Goal: Task Accomplishment & Management: Complete application form

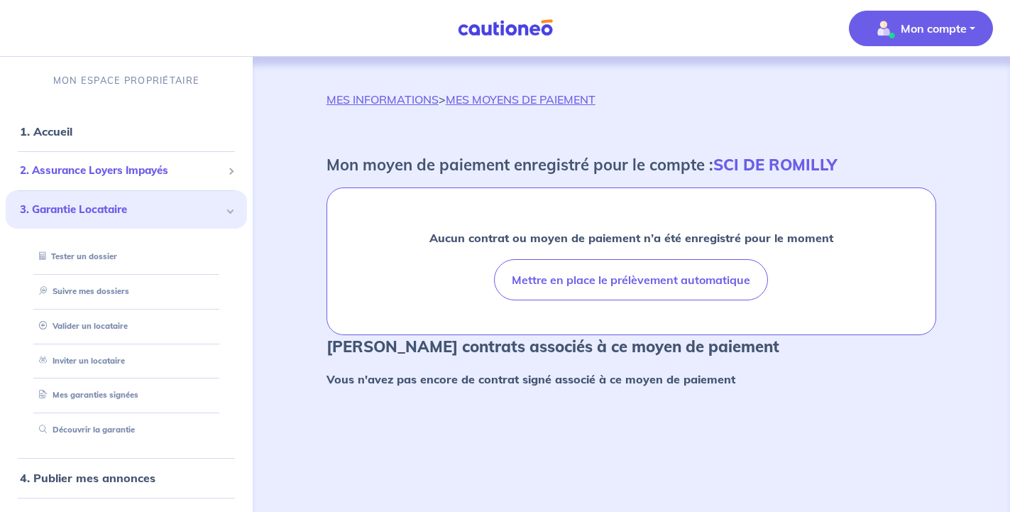
click at [96, 170] on span "2. Assurance Loyers Impayés" at bounding box center [121, 171] width 202 height 16
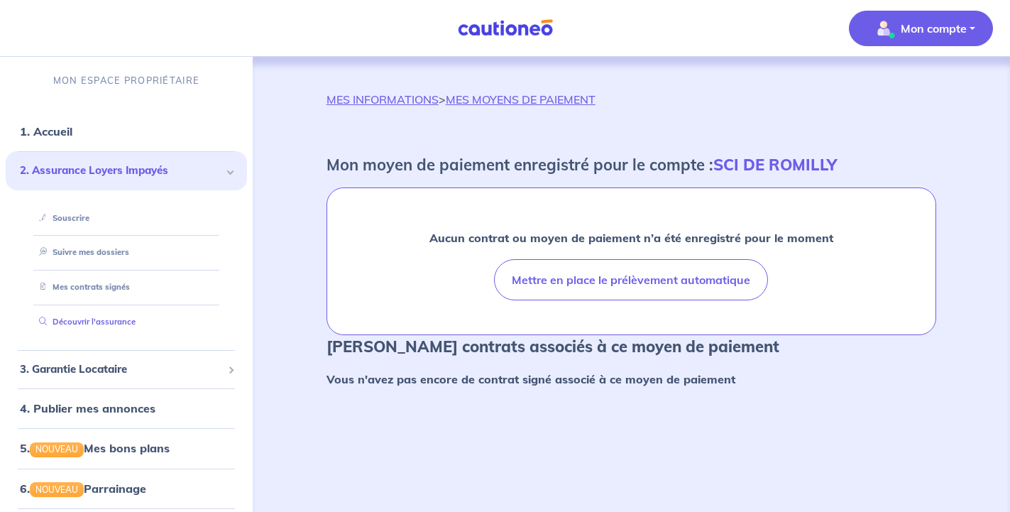
click at [109, 323] on link "Découvrir l'assurance" at bounding box center [84, 322] width 102 height 10
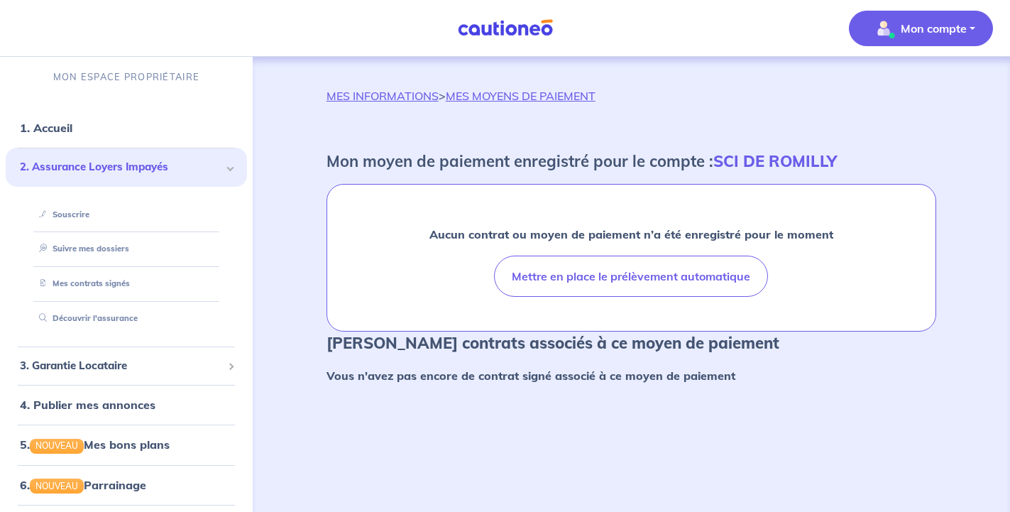
scroll to position [6, 0]
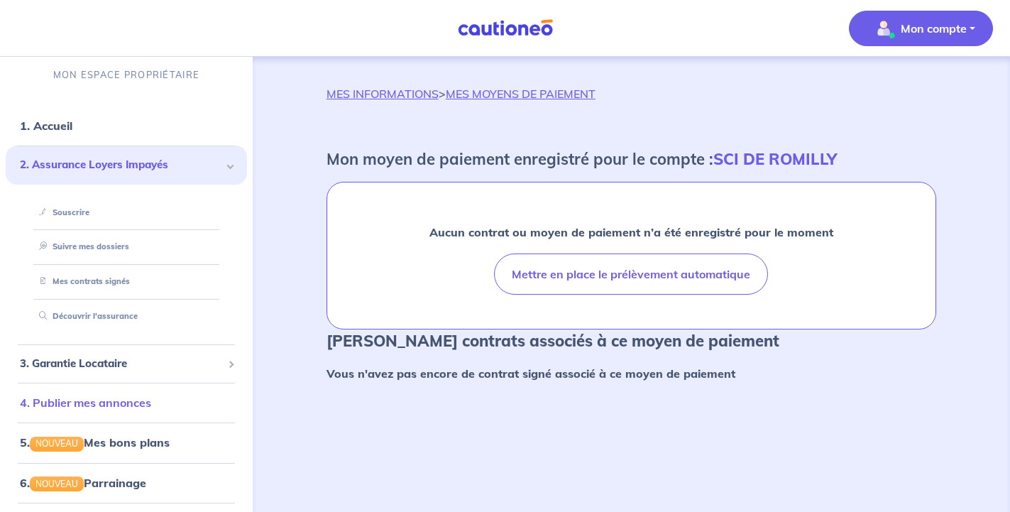
click at [110, 403] on link "4. Publier mes annonces" at bounding box center [85, 402] width 131 height 14
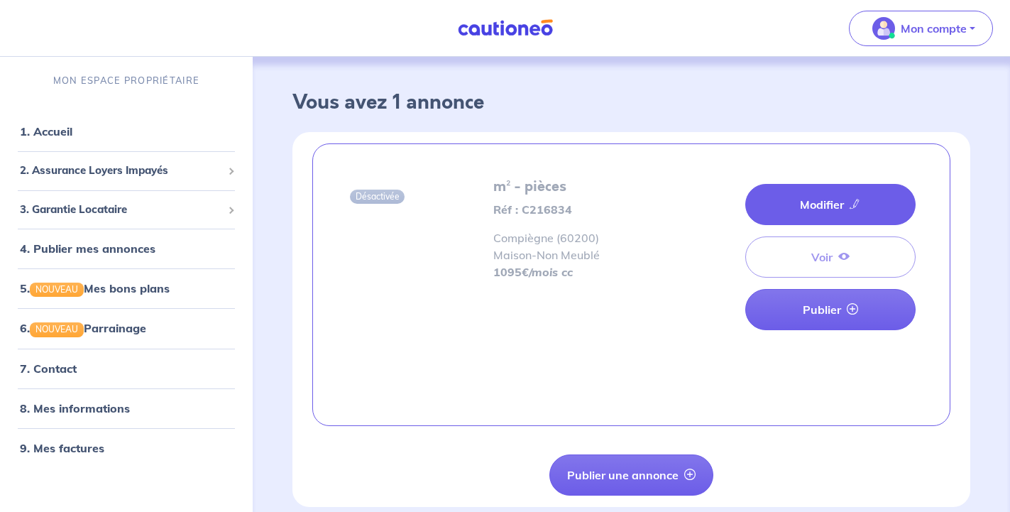
click at [853, 208] on icon at bounding box center [855, 203] width 11 height 11
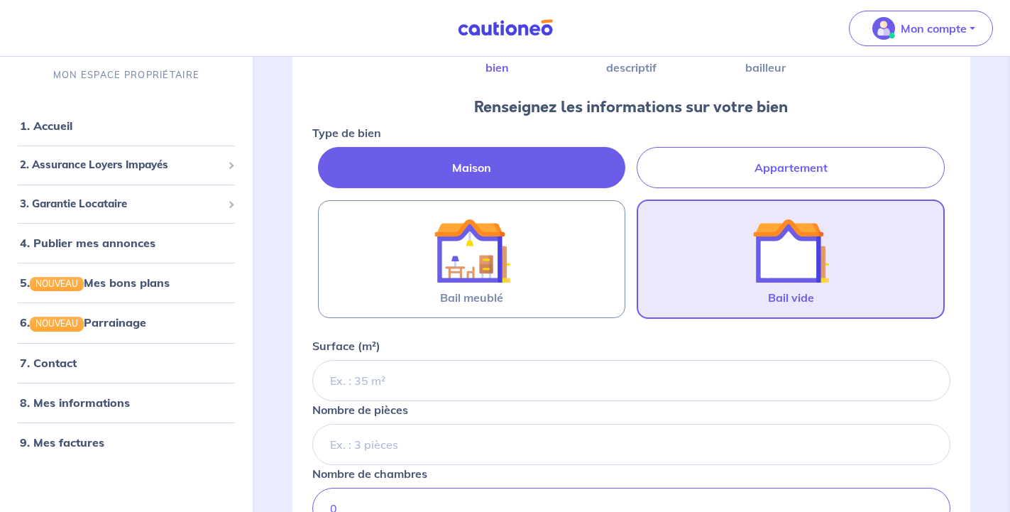
scroll to position [145, 0]
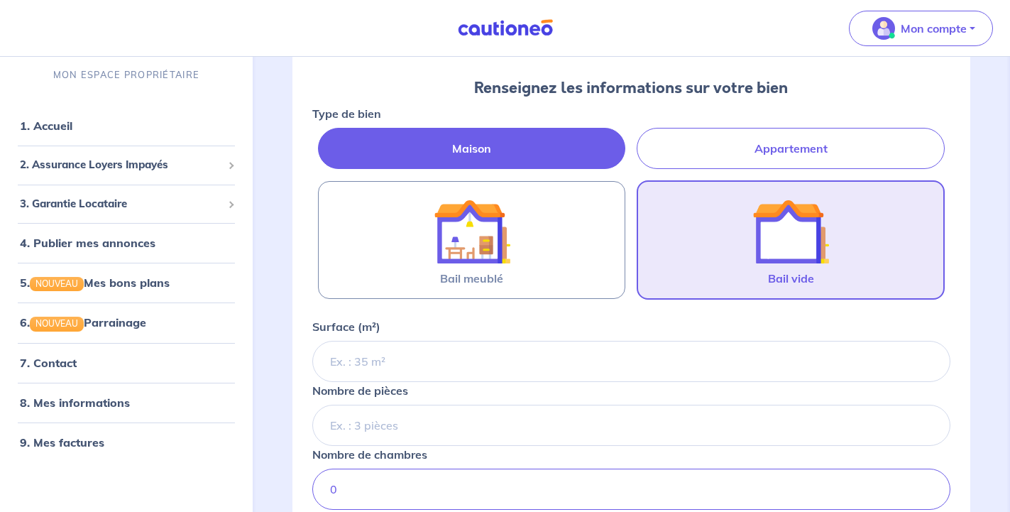
click at [486, 147] on label "Maison" at bounding box center [472, 148] width 308 height 41
click at [322, 137] on input "Maison" at bounding box center [316, 132] width 9 height 9
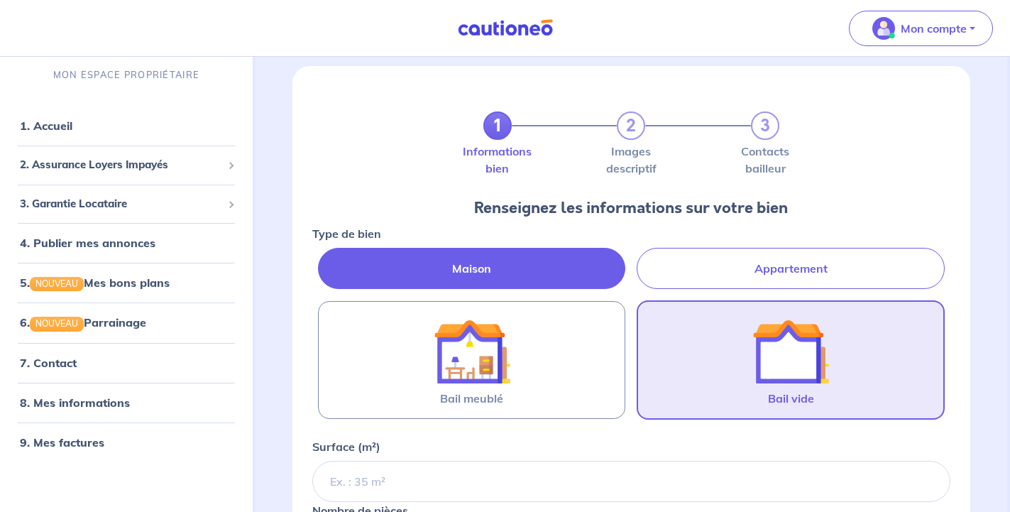
scroll to position [13, 0]
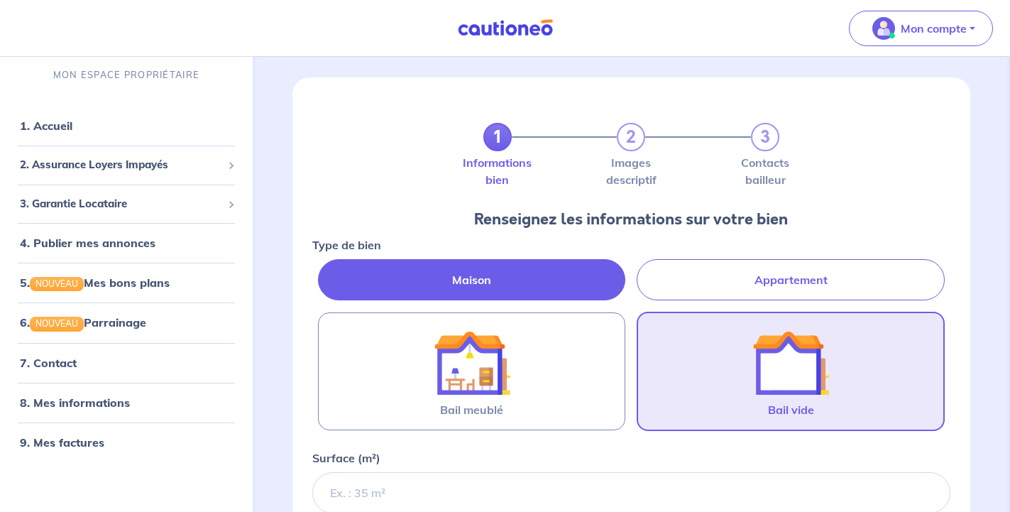
click at [769, 358] on img at bounding box center [791, 362] width 77 height 77
click at [0, 0] on input "Bail vide" at bounding box center [0, 0] width 0 height 0
click at [109, 205] on span "3. Garantie Locataire" at bounding box center [121, 204] width 202 height 16
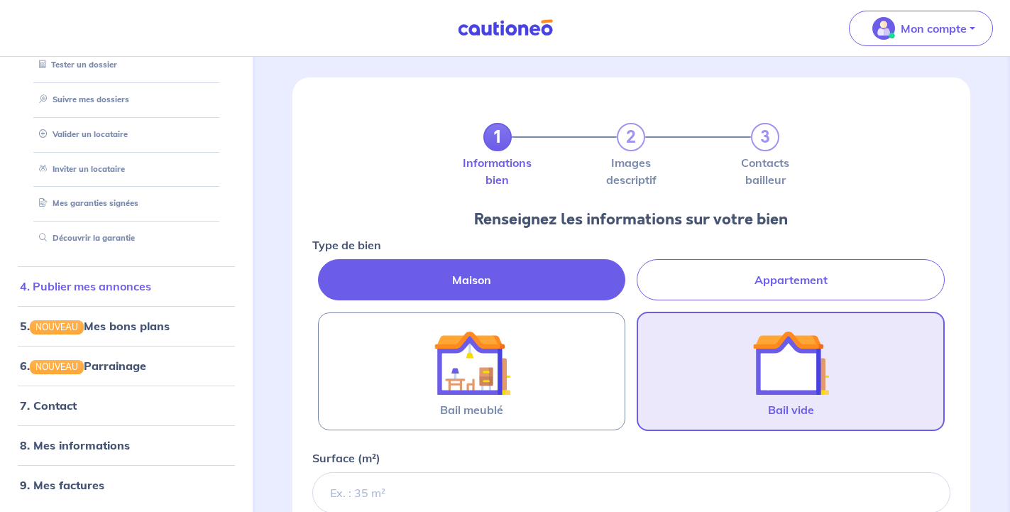
scroll to position [0, 0]
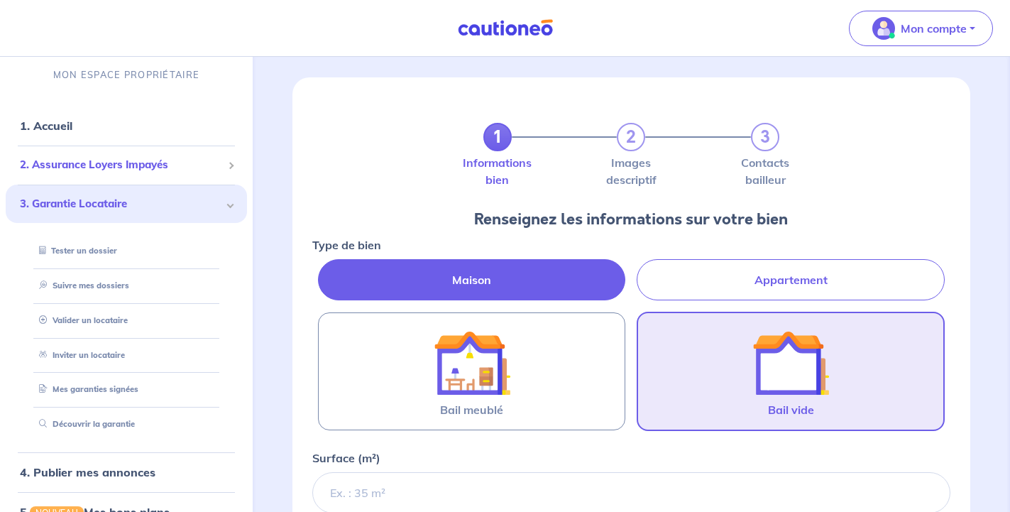
click at [130, 168] on span "2. Assurance Loyers Impayés" at bounding box center [121, 165] width 202 height 16
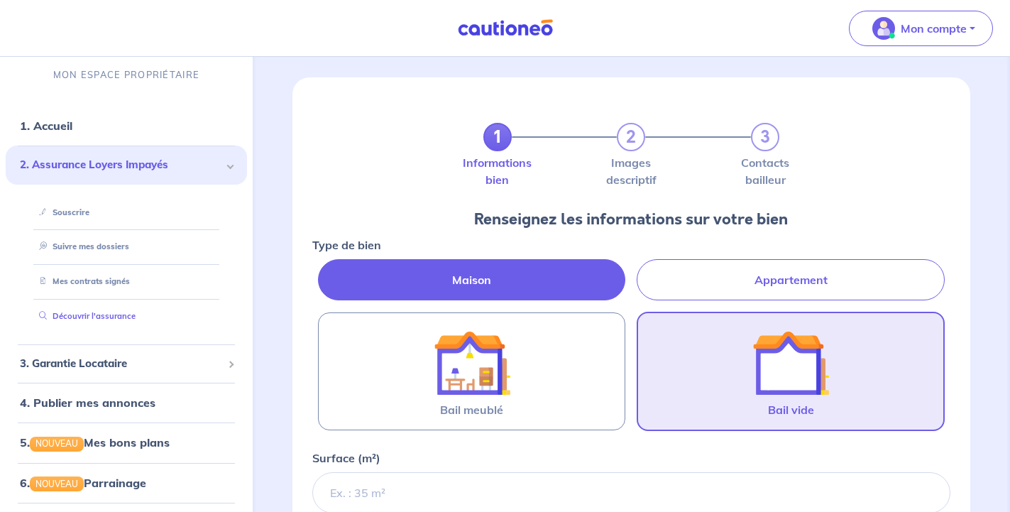
click at [118, 311] on link "Découvrir l'assurance" at bounding box center [84, 316] width 102 height 10
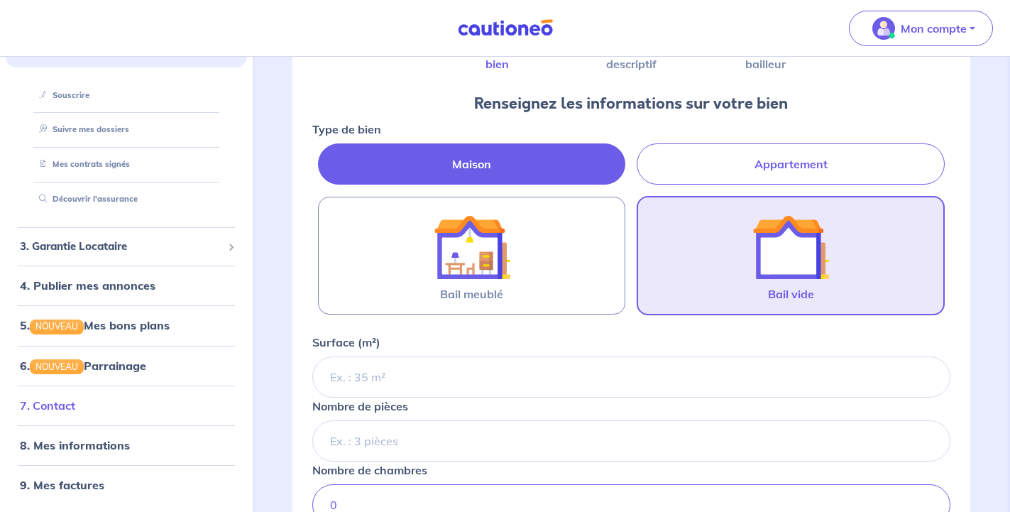
scroll to position [158, 0]
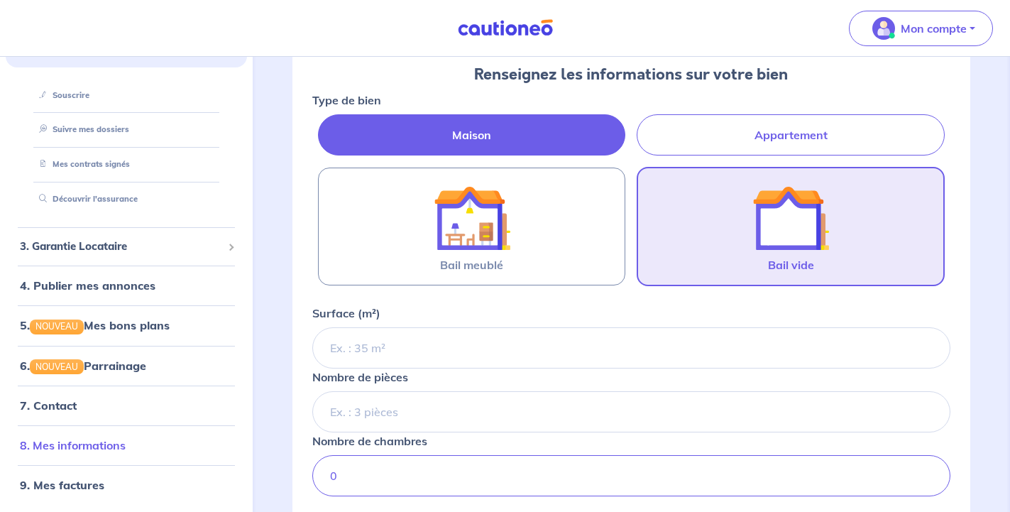
click at [72, 445] on link "8. Mes informations" at bounding box center [73, 445] width 106 height 14
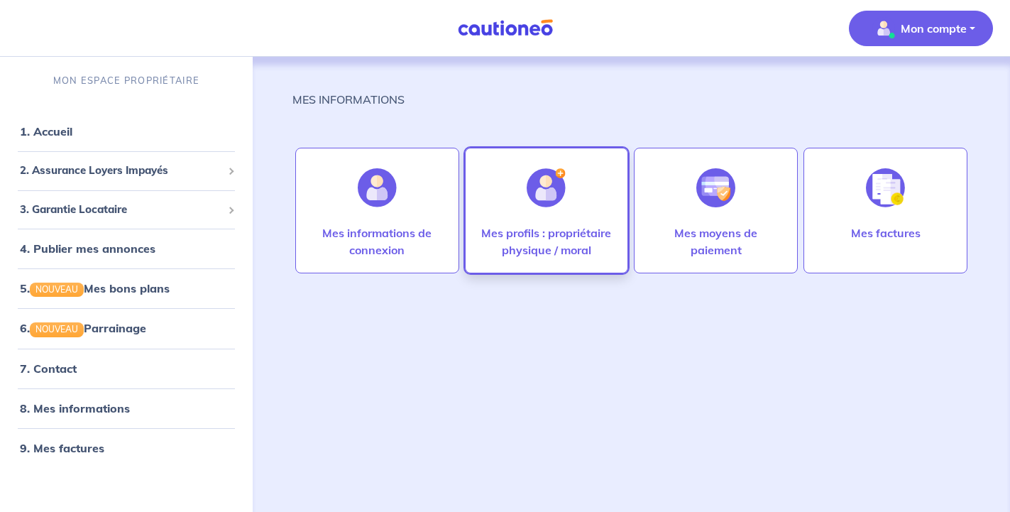
click at [530, 235] on p "Mes profils : propriétaire physique / moral" at bounding box center [547, 241] width 134 height 34
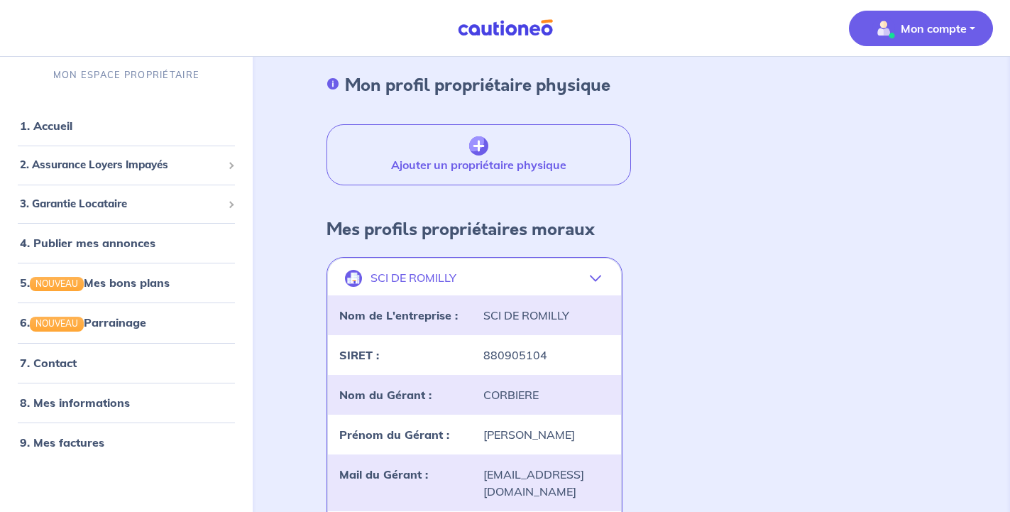
scroll to position [59, 0]
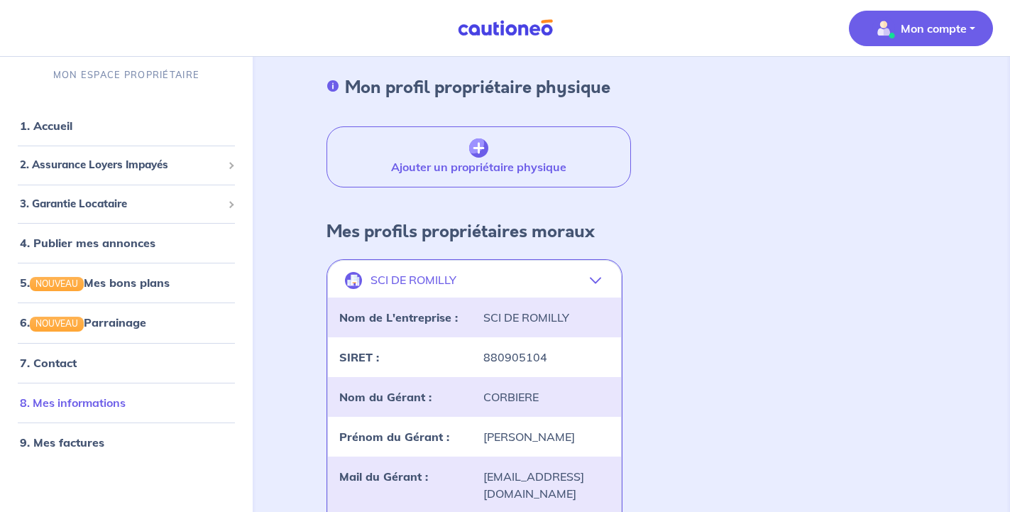
click at [66, 402] on link "8. Mes informations" at bounding box center [73, 402] width 106 height 14
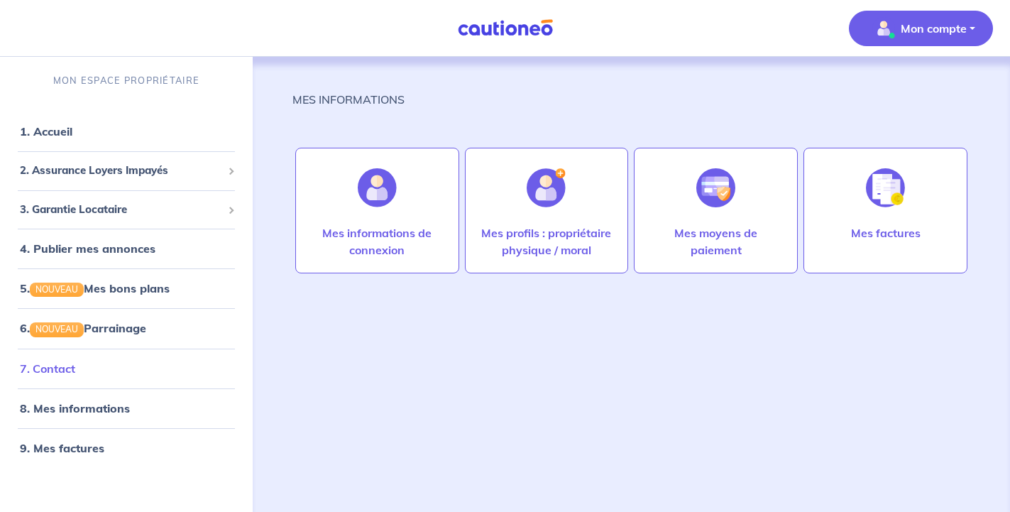
click at [62, 368] on link "7. Contact" at bounding box center [47, 368] width 55 height 14
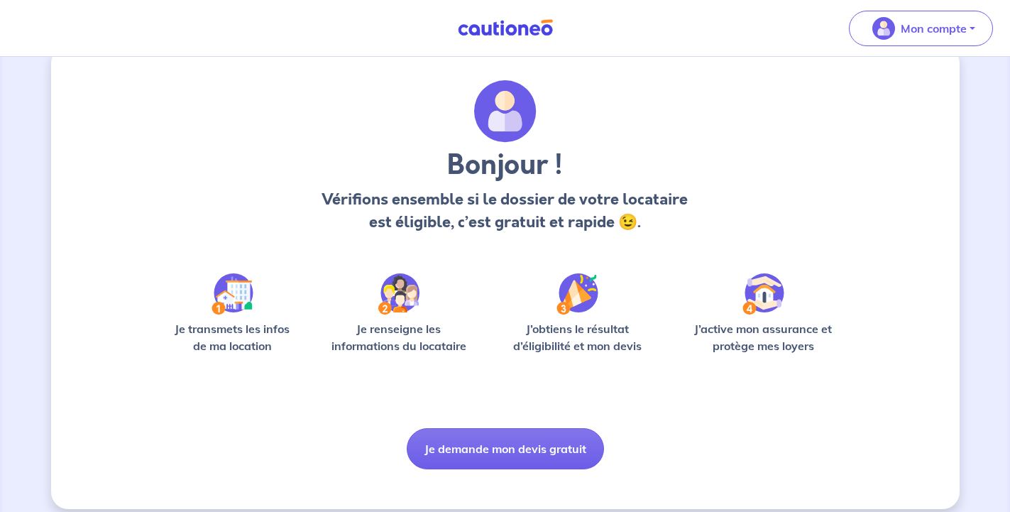
scroll to position [42, 0]
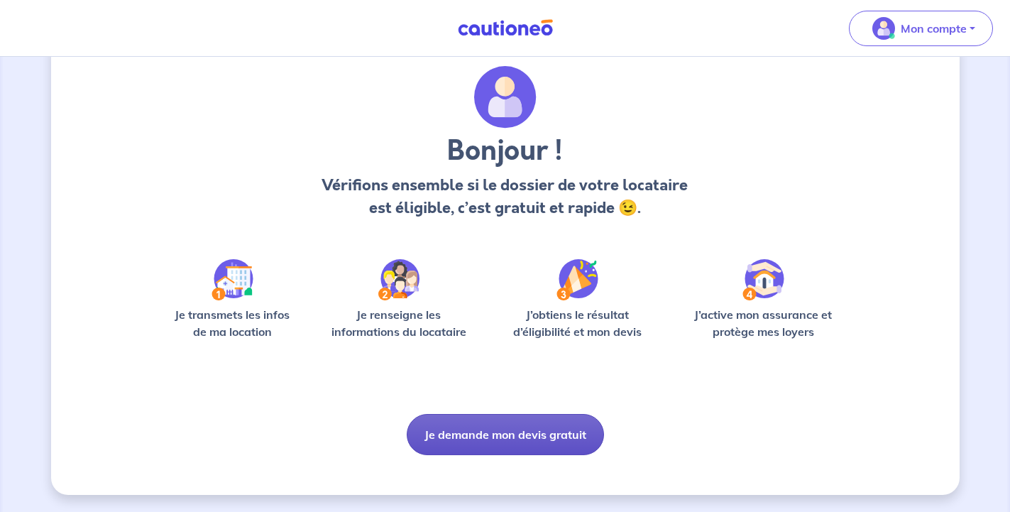
click at [505, 420] on button "Je demande mon devis gratuit" at bounding box center [505, 434] width 197 height 41
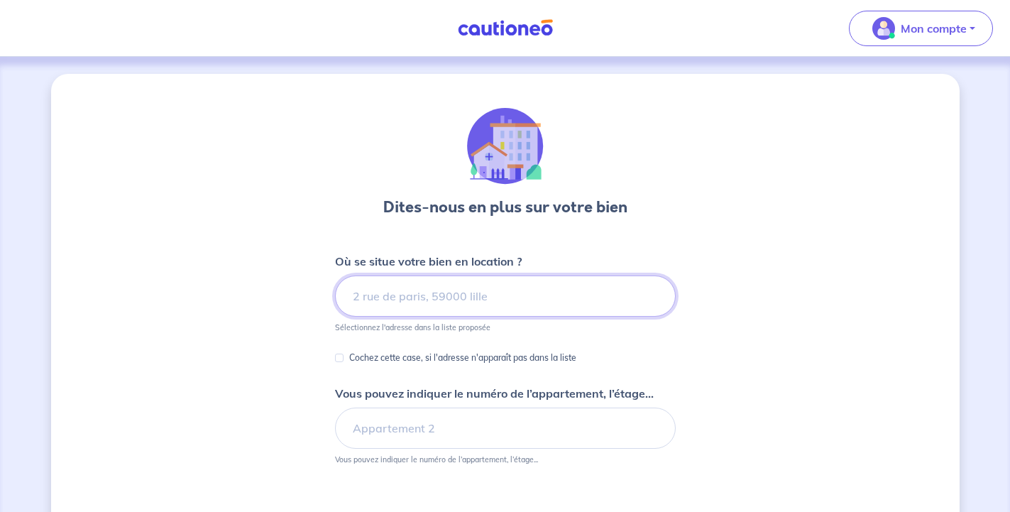
click at [516, 286] on input at bounding box center [505, 295] width 341 height 41
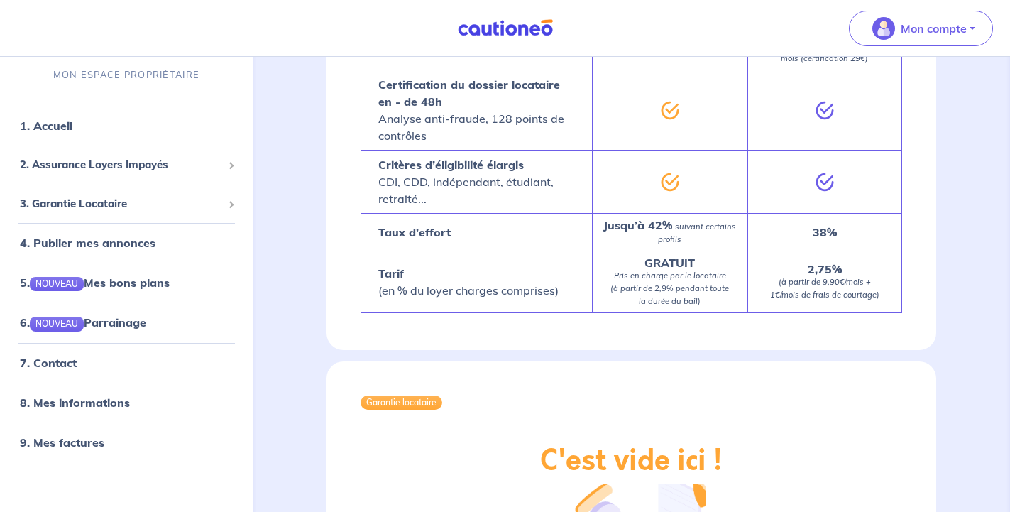
scroll to position [1303, 0]
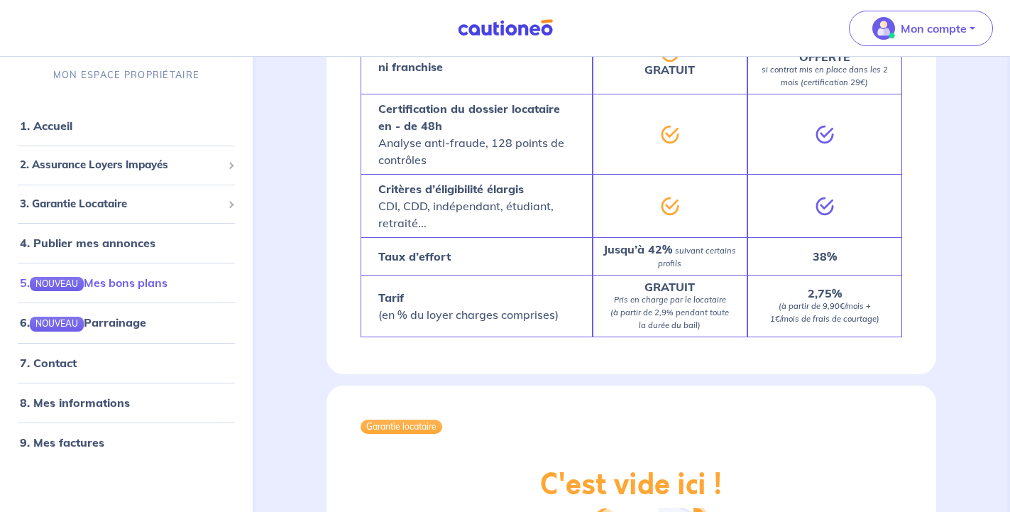
click at [121, 281] on link "5. NOUVEAU Mes bons plans" at bounding box center [94, 282] width 148 height 14
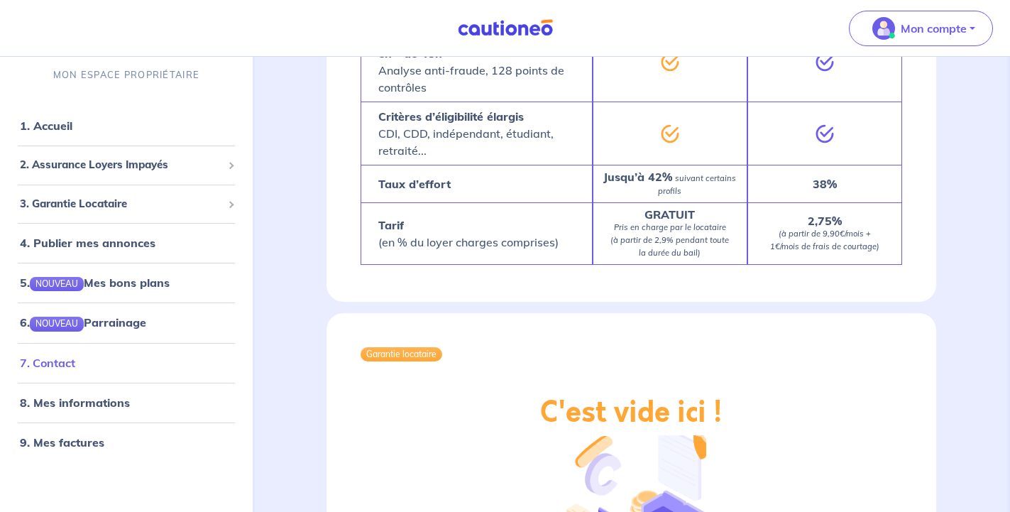
click at [53, 359] on link "7. Contact" at bounding box center [47, 363] width 55 height 14
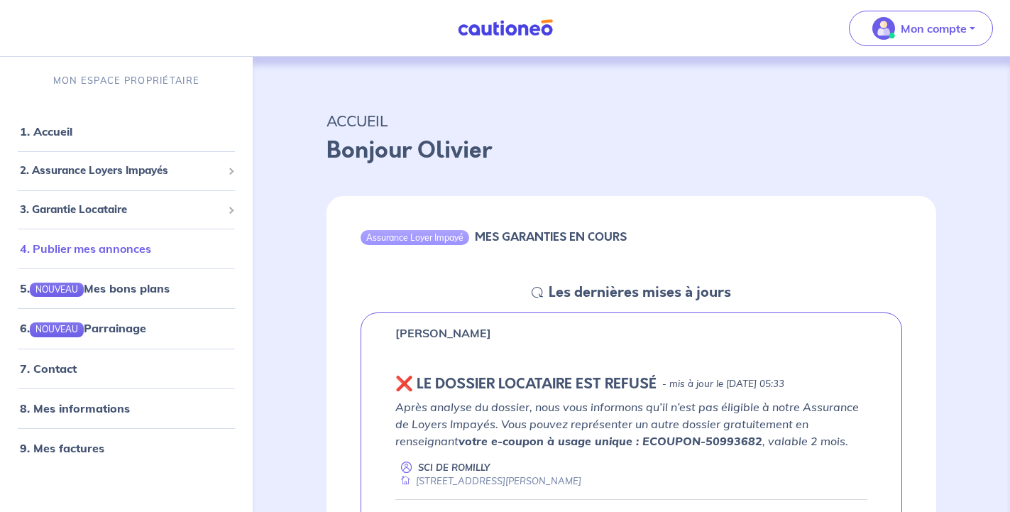
click at [123, 244] on link "4. Publier mes annonces" at bounding box center [85, 248] width 131 height 14
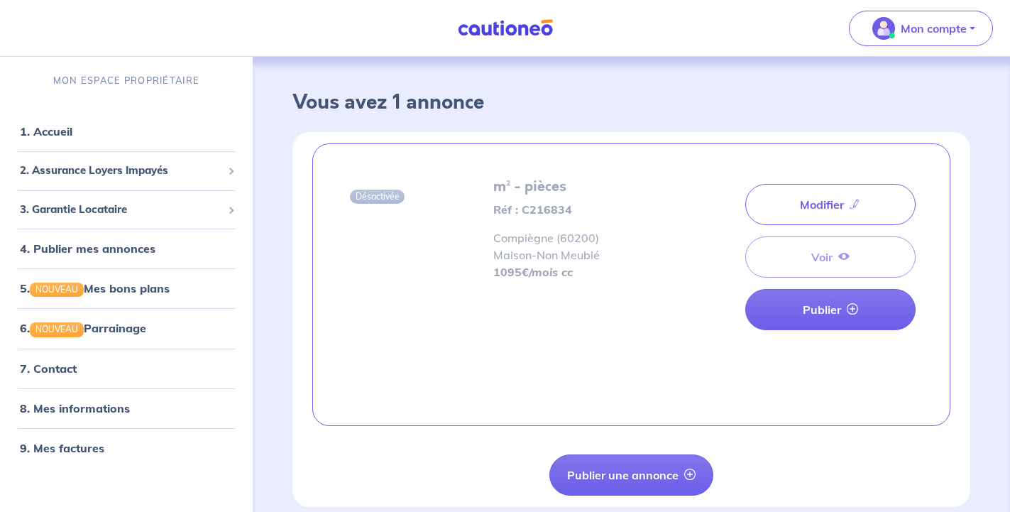
click at [546, 251] on span "Compiègne (60200) Maison - Non Meublé" at bounding box center [546, 246] width 106 height 31
click at [376, 200] on span "Désactivée" at bounding box center [377, 197] width 55 height 14
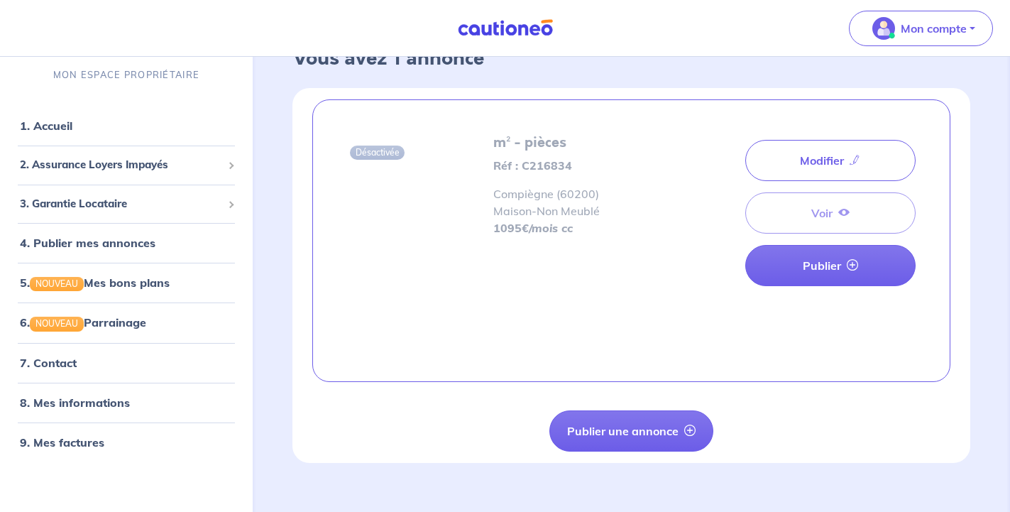
scroll to position [63, 0]
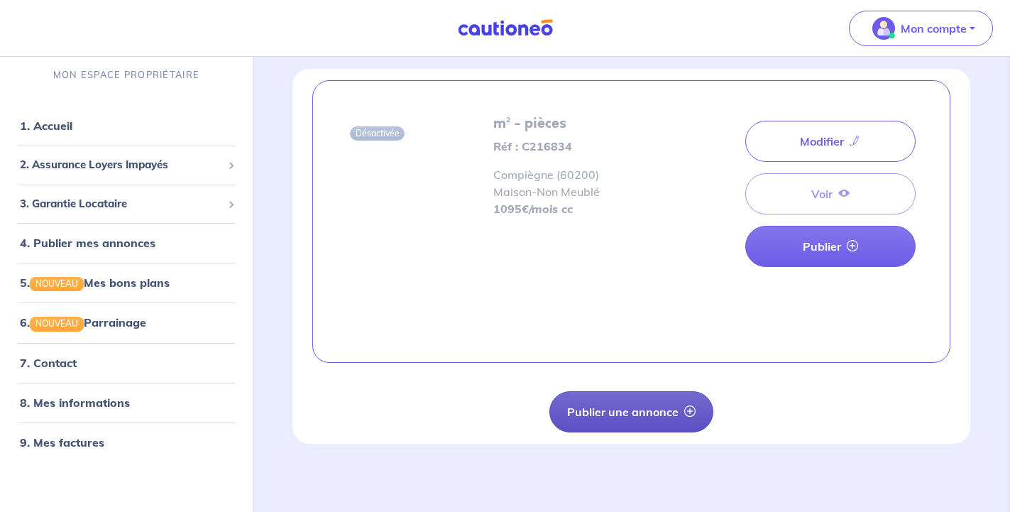
click at [612, 408] on button "Publier une annonce" at bounding box center [631, 411] width 164 height 41
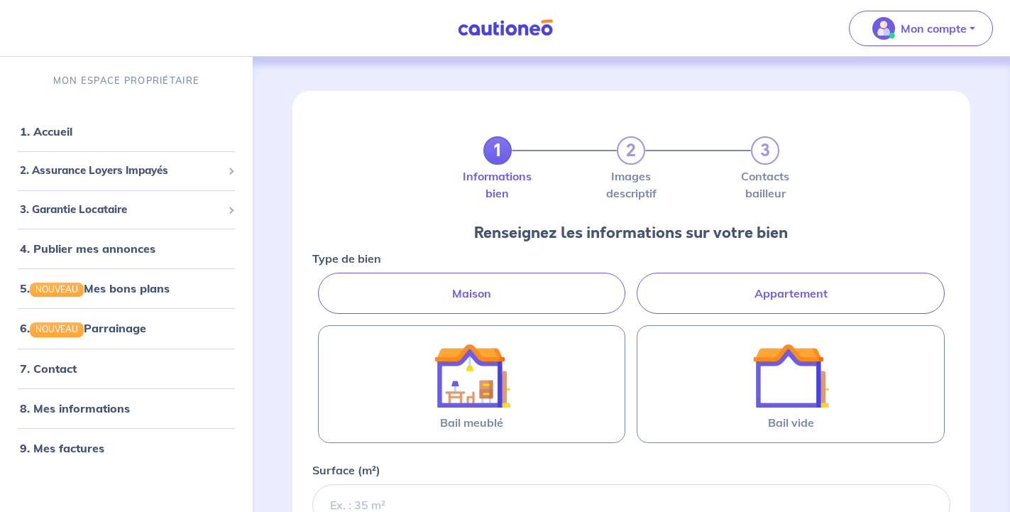
click at [477, 284] on label "Maison" at bounding box center [472, 293] width 308 height 41
click at [322, 282] on input "Maison" at bounding box center [316, 277] width 9 height 9
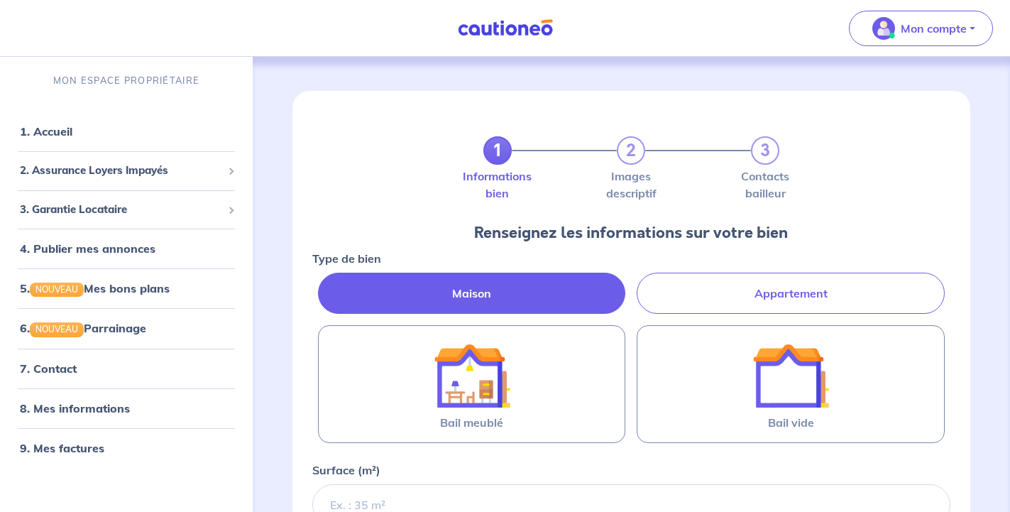
radio input "true"
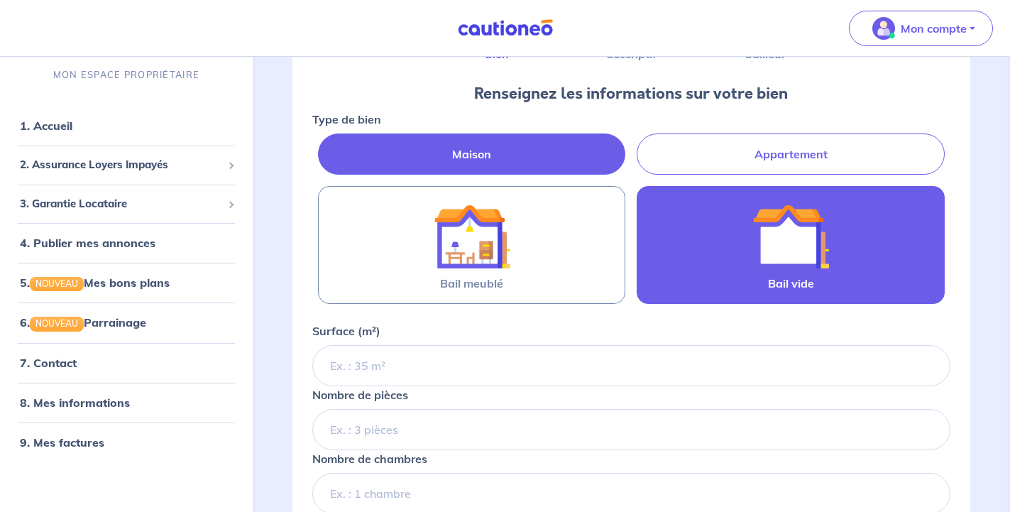
scroll to position [145, 0]
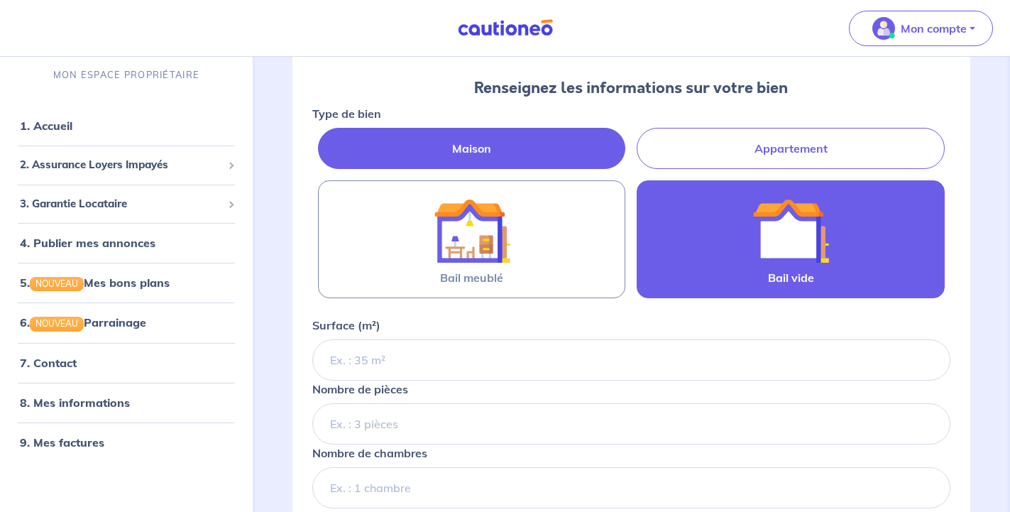
click at [765, 219] on img at bounding box center [791, 230] width 77 height 77
click at [0, 0] on input "Bail vide" at bounding box center [0, 0] width 0 height 0
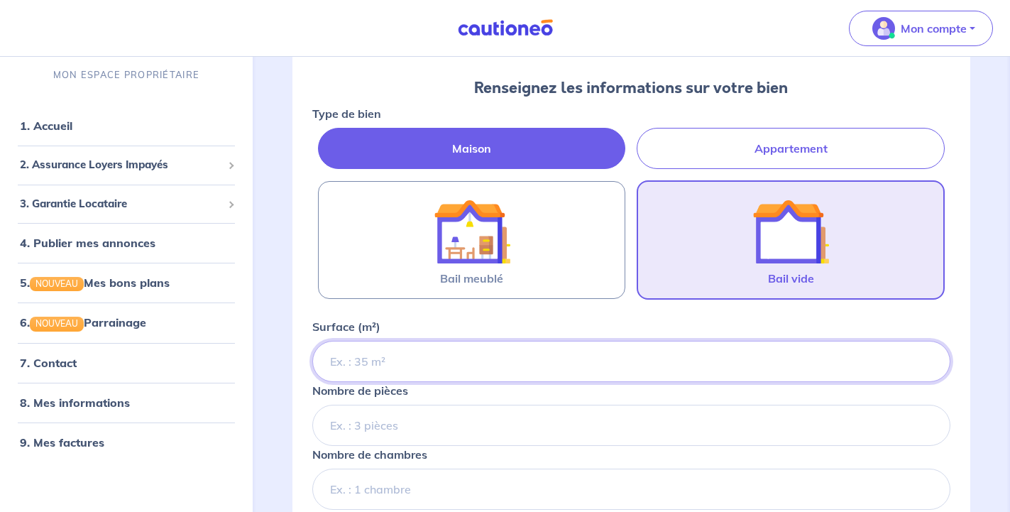
click at [417, 363] on input "Surface (m²)" at bounding box center [631, 361] width 638 height 41
type input "90"
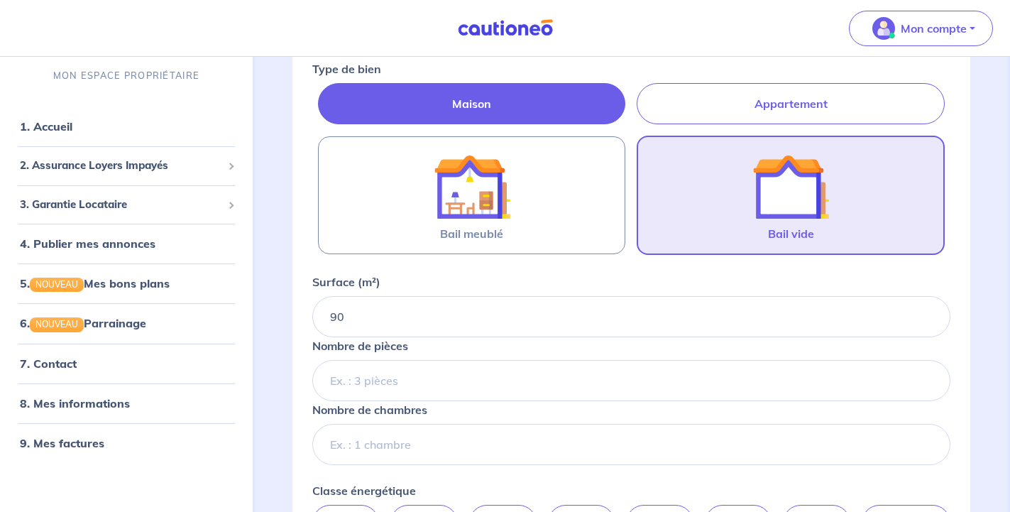
scroll to position [217, 0]
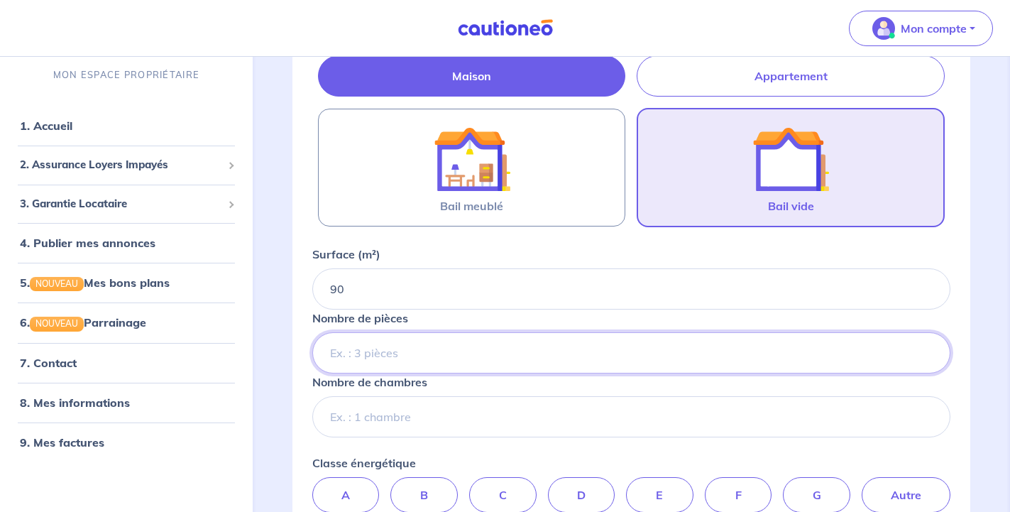
click at [439, 351] on input "Nombre de pièces" at bounding box center [631, 352] width 638 height 41
type input "4"
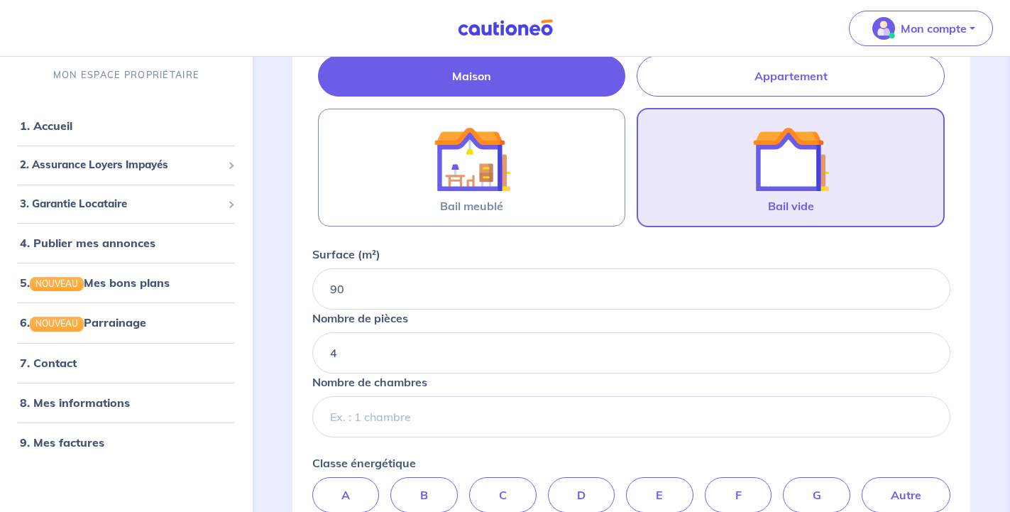
click at [584, 391] on div "Nombre de chambres" at bounding box center [631, 405] width 638 height 64
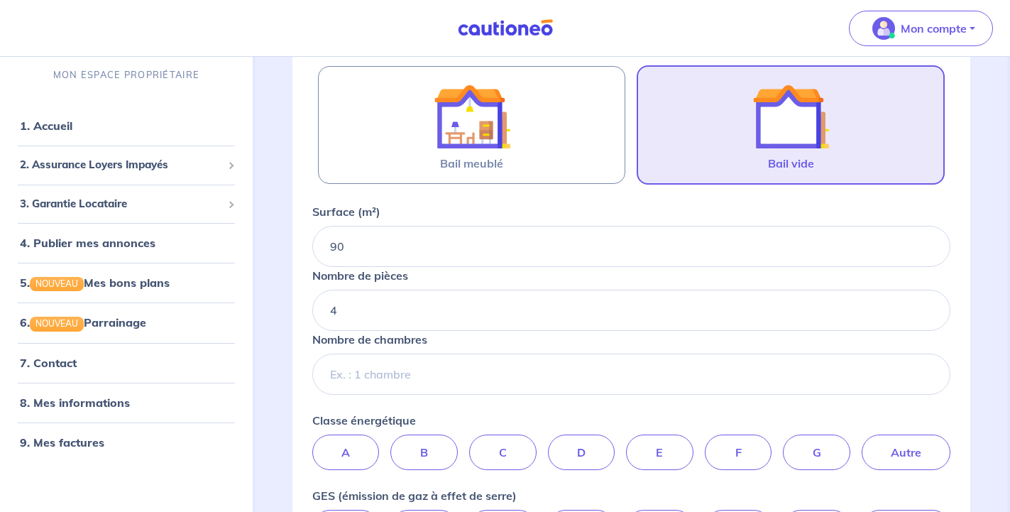
scroll to position [290, 0]
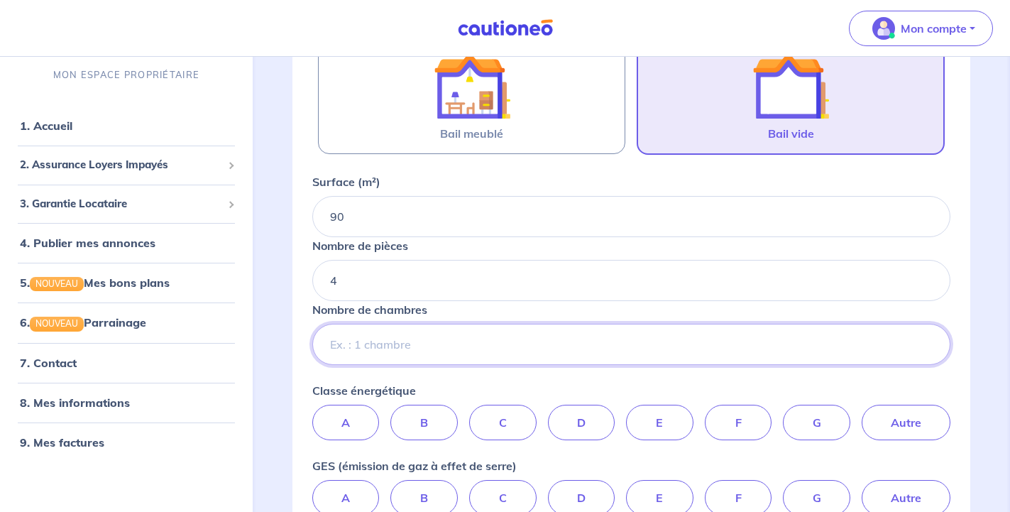
click at [506, 349] on input "Nombre de chambres" at bounding box center [631, 344] width 638 height 41
type input "3"
click at [541, 373] on div "Type de bien Maison Appartement Bail meublé Bail vide Surface (m²) 90 Nombre de…" at bounding box center [631, 237] width 638 height 555
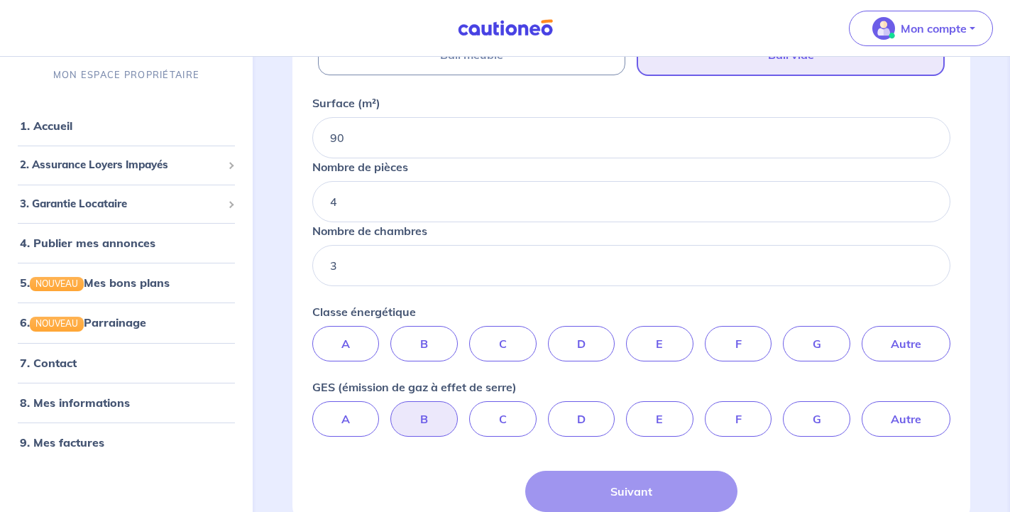
scroll to position [434, 0]
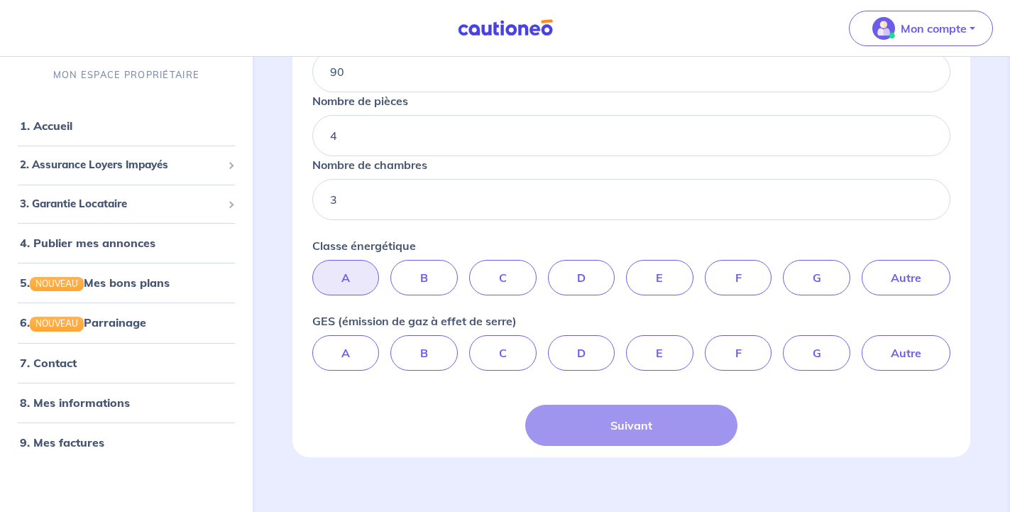
click at [338, 276] on label "A" at bounding box center [345, 277] width 67 height 35
click at [627, 269] on input "A" at bounding box center [631, 264] width 9 height 9
radio input "true"
click at [333, 342] on label "A" at bounding box center [345, 352] width 67 height 35
click at [627, 342] on input "A" at bounding box center [631, 339] width 9 height 9
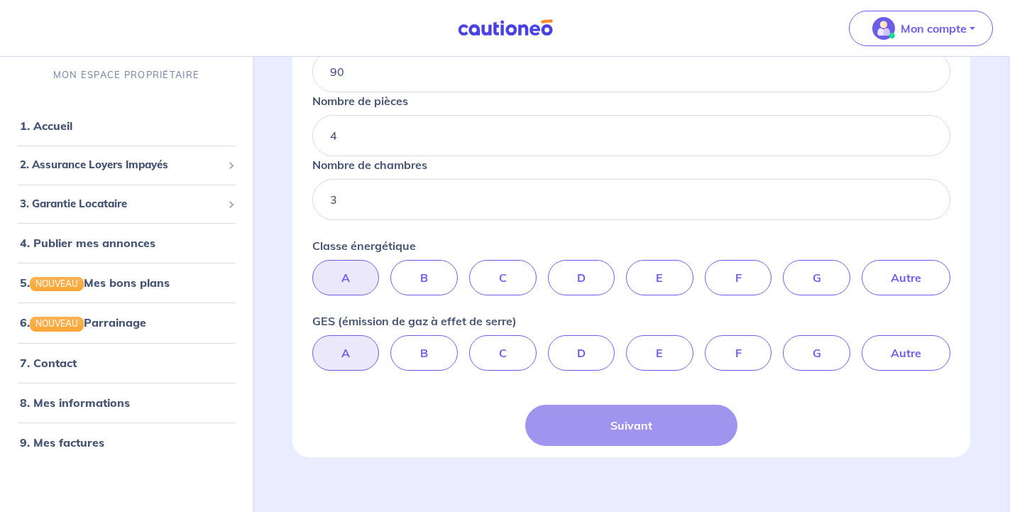
radio input "true"
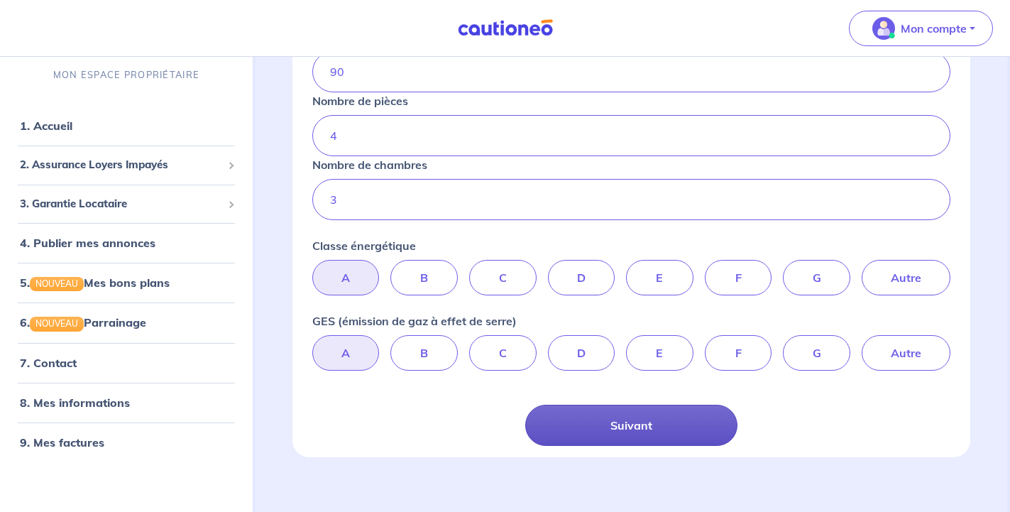
click at [635, 421] on button "Suivant" at bounding box center [631, 425] width 213 height 41
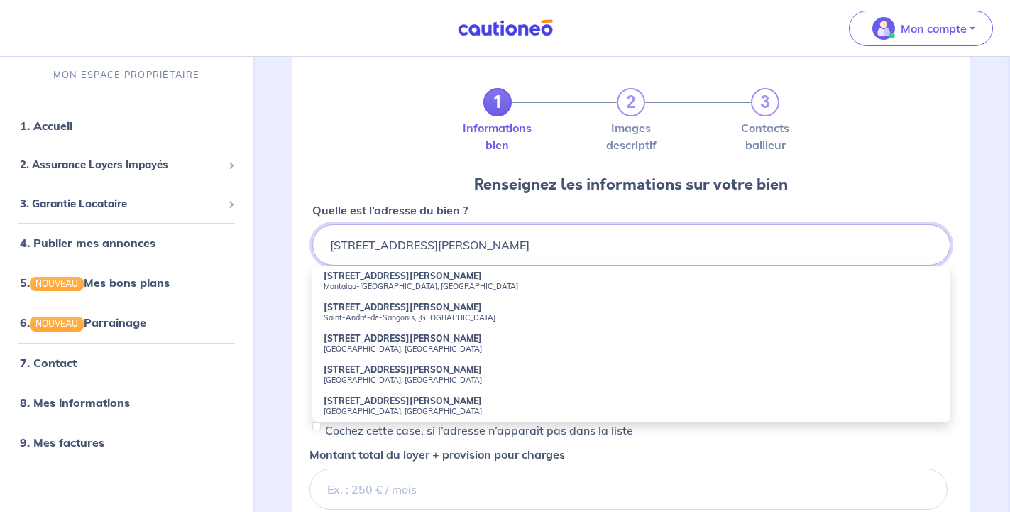
scroll to position [72, 0]
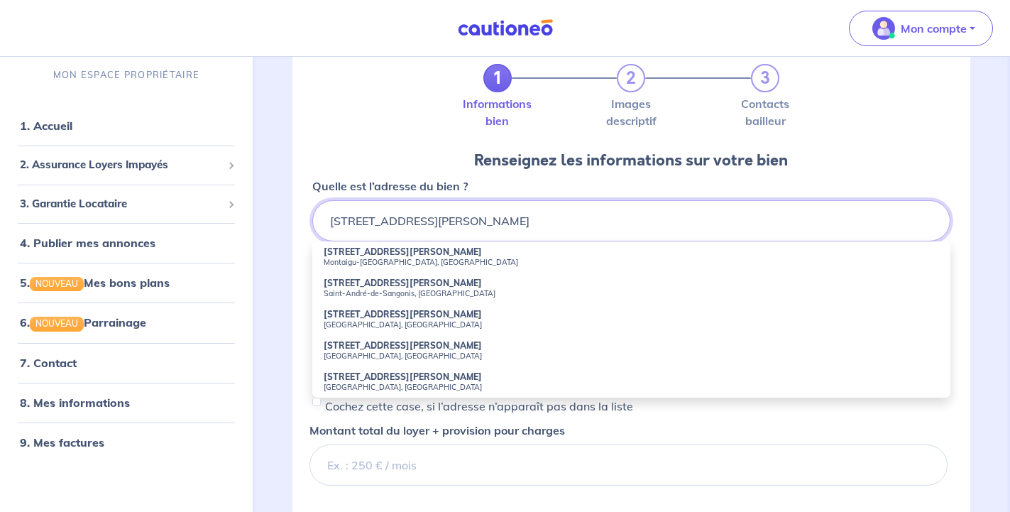
click at [529, 222] on input "9 rue jacqueline de romilly" at bounding box center [631, 220] width 638 height 41
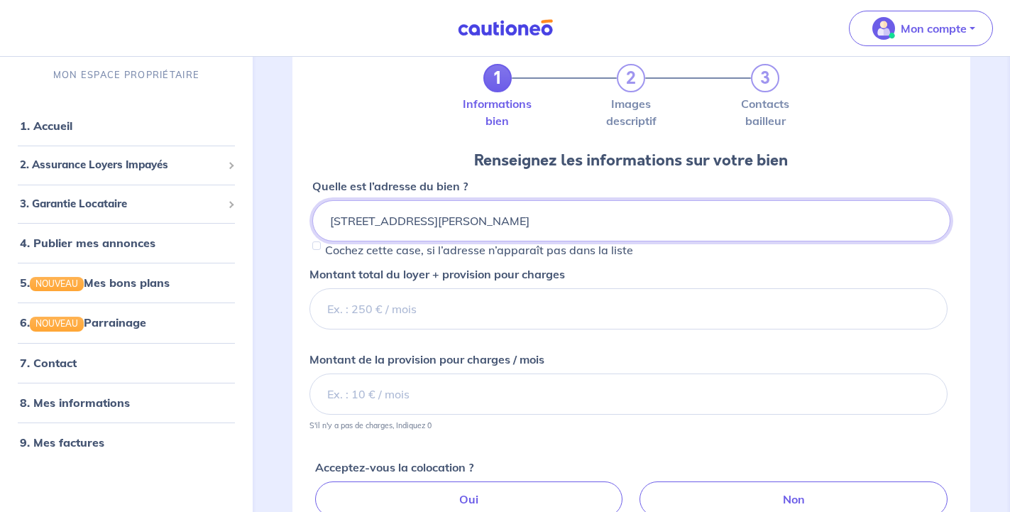
click at [503, 215] on input "9 rue jacqueline de romilly" at bounding box center [631, 220] width 638 height 41
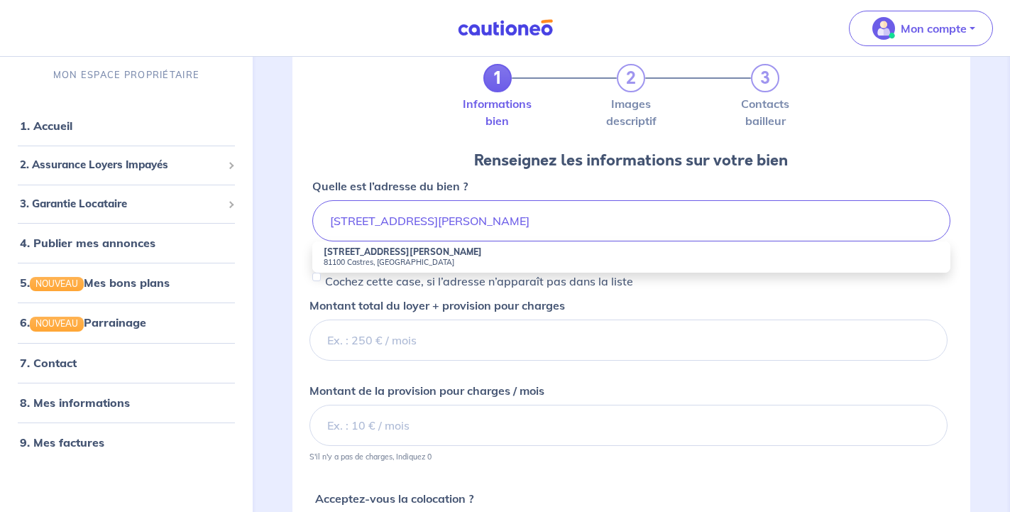
click at [403, 256] on strong "9 Rue Jacqueline de Romilly" at bounding box center [403, 251] width 158 height 11
type input "9 Rue Jacqueline de Romilly, 81100 Castres, France"
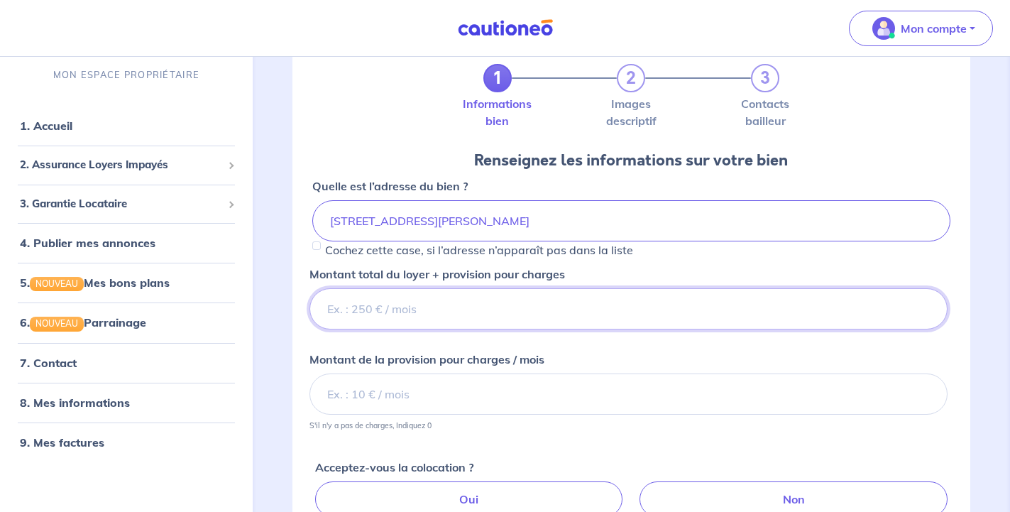
click at [555, 310] on input "Montant total du loyer + provision pour charges" at bounding box center [629, 308] width 638 height 41
click at [459, 304] on input "Montant total du loyer + provision pour charges" at bounding box center [629, 308] width 638 height 41
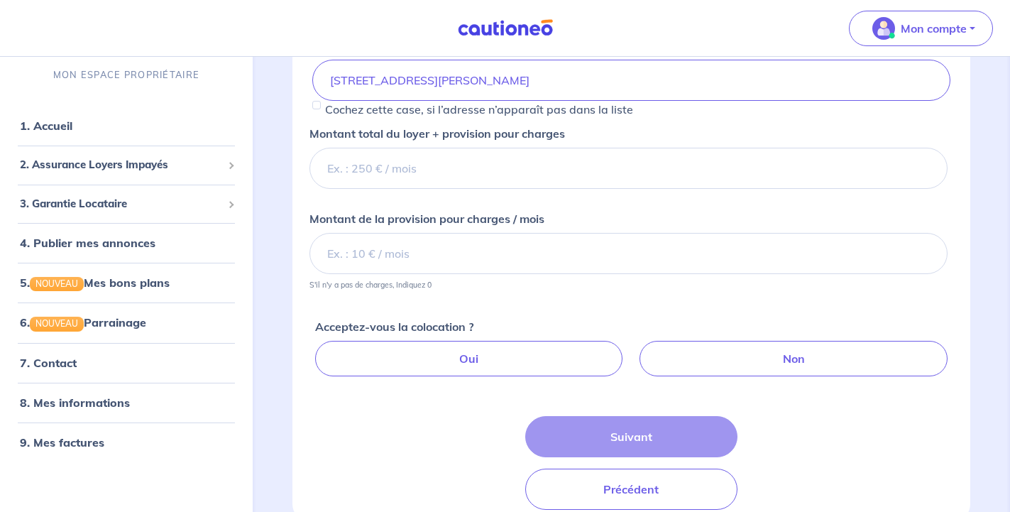
scroll to position [217, 0]
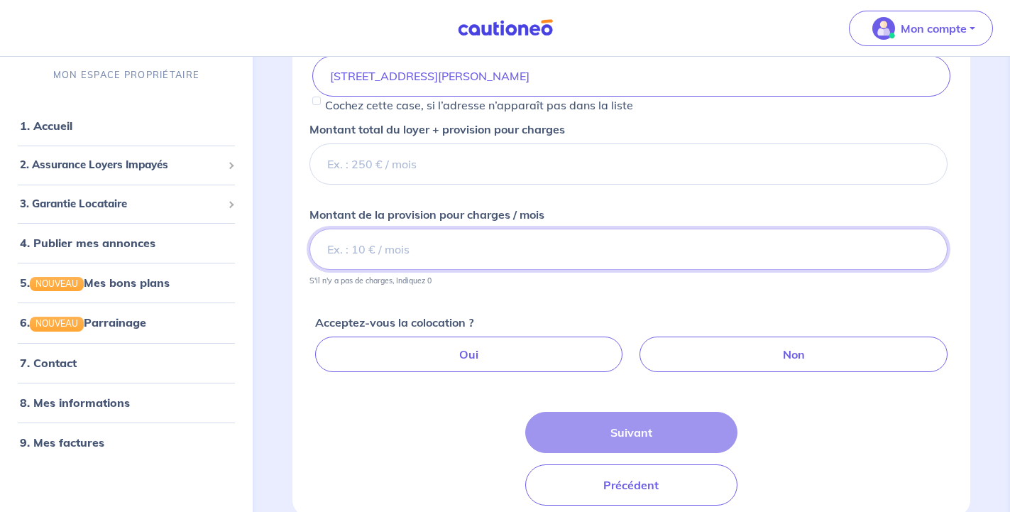
click at [484, 244] on input "Montant de la provision pour charges / mois" at bounding box center [629, 249] width 638 height 41
